Goal: Transaction & Acquisition: Subscribe to service/newsletter

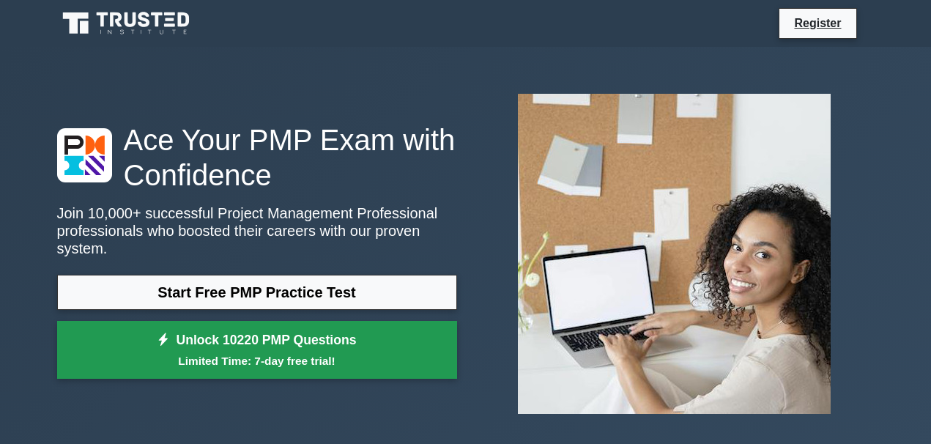
click at [290, 352] on small "Limited Time: 7-day free trial!" at bounding box center [256, 360] width 363 height 17
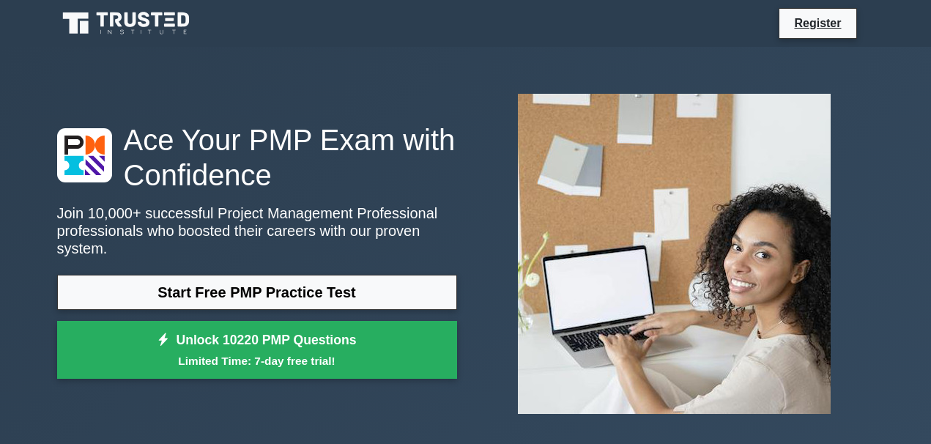
drag, startPoint x: 889, startPoint y: 1, endPoint x: 559, endPoint y: 43, distance: 332.4
click at [559, 43] on nav "Register" at bounding box center [465, 23] width 931 height 47
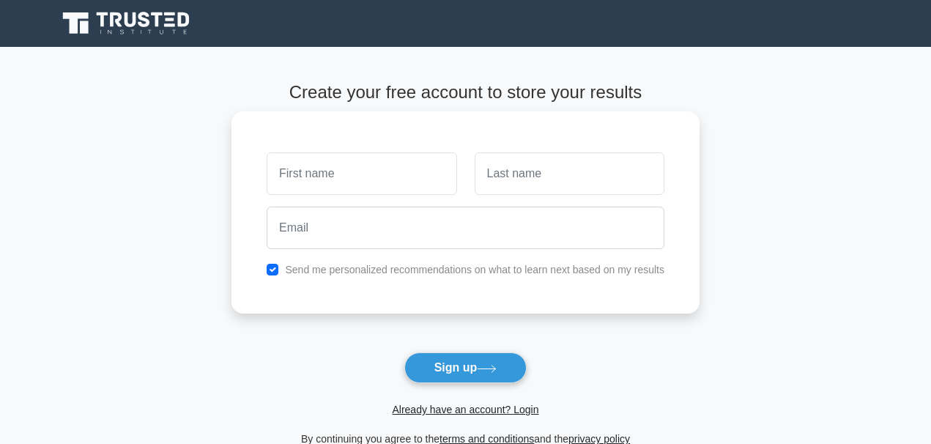
click at [305, 170] on input "text" at bounding box center [362, 173] width 190 height 43
type input "[PERSON_NAME]"
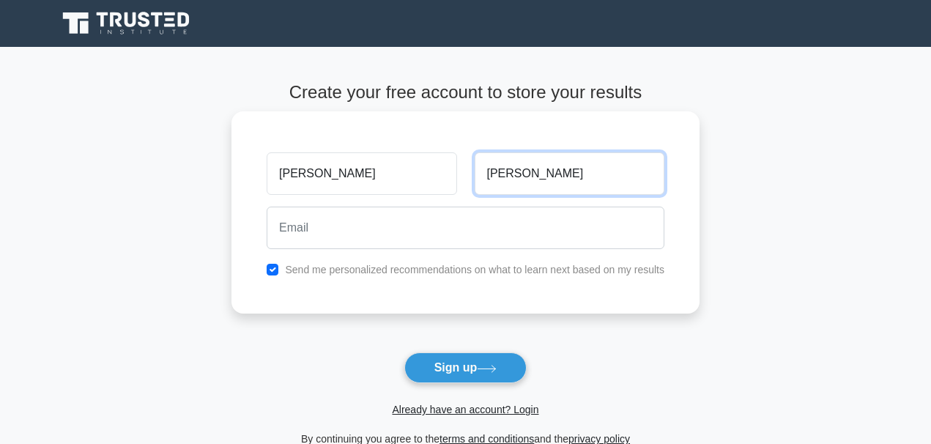
type input "[PERSON_NAME]"
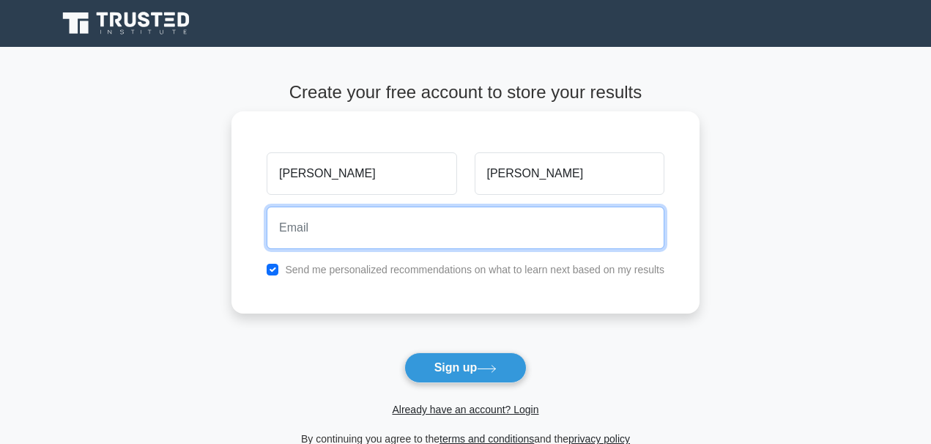
click at [317, 221] on input "email" at bounding box center [466, 228] width 398 height 43
type input "[PERSON_NAME][EMAIL_ADDRESS][PERSON_NAME][DOMAIN_NAME]"
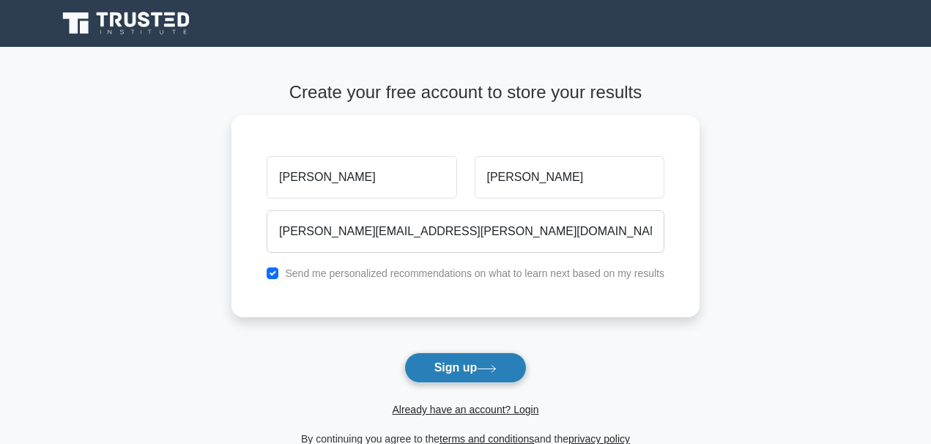
click at [454, 371] on button "Sign up" at bounding box center [465, 367] width 123 height 31
